Goal: Information Seeking & Learning: Learn about a topic

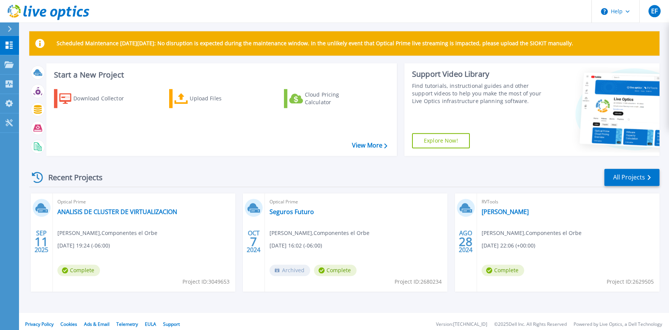
scroll to position [10, 0]
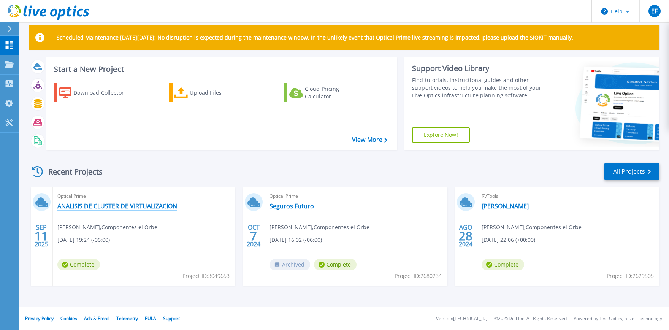
click at [138, 207] on link "ANALISIS DE CLUSTER DE VIRTUALIZACION" at bounding box center [117, 206] width 120 height 8
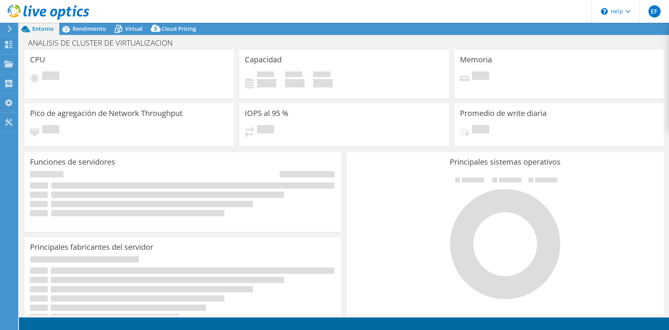
select select "Australia"
select select "USD"
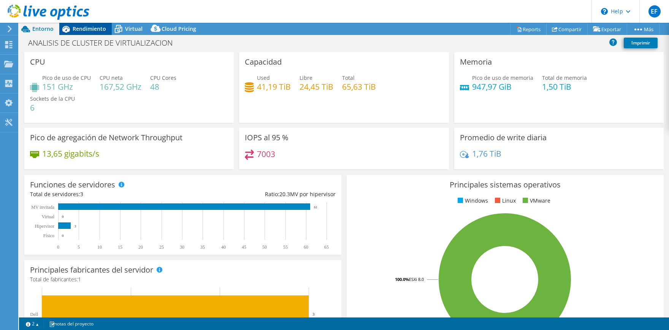
click at [88, 27] on span "Rendimiento" at bounding box center [89, 28] width 33 height 7
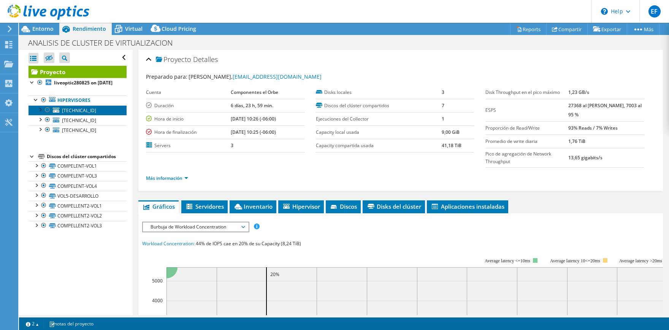
click at [89, 114] on span "192.168.70.69" at bounding box center [79, 110] width 34 height 6
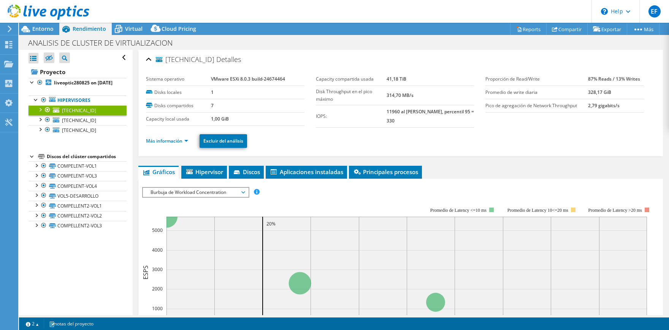
click at [217, 194] on span "Burbuja de Workload Concentration" at bounding box center [196, 192] width 98 height 9
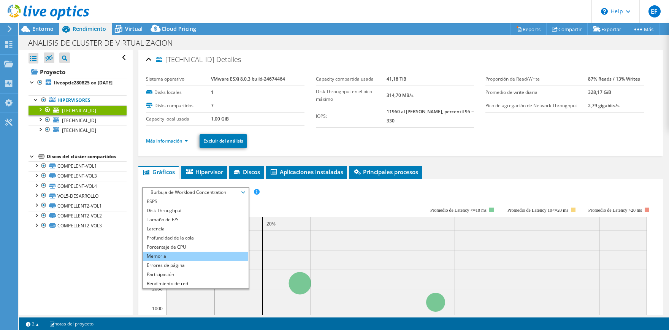
click at [186, 254] on li "Memoria" at bounding box center [195, 256] width 105 height 9
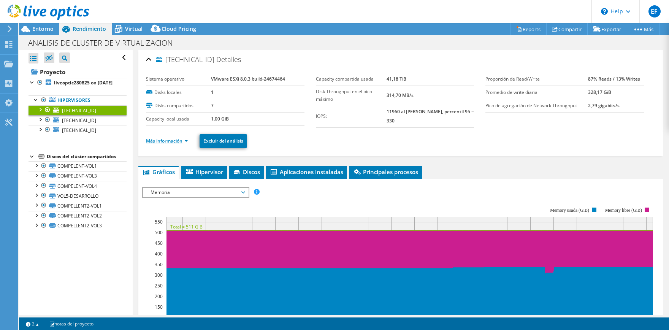
click at [186, 139] on link "Más información" at bounding box center [167, 141] width 42 height 6
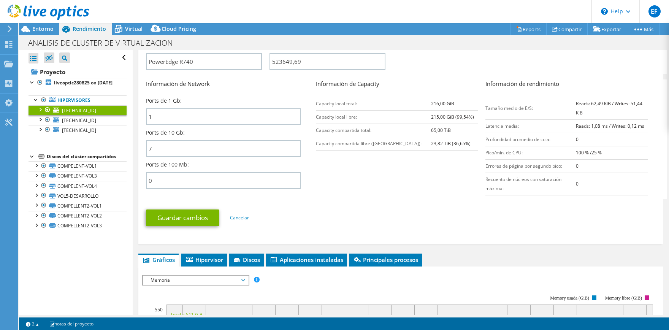
scroll to position [414, 0]
